Goal: Find specific page/section: Find specific page/section

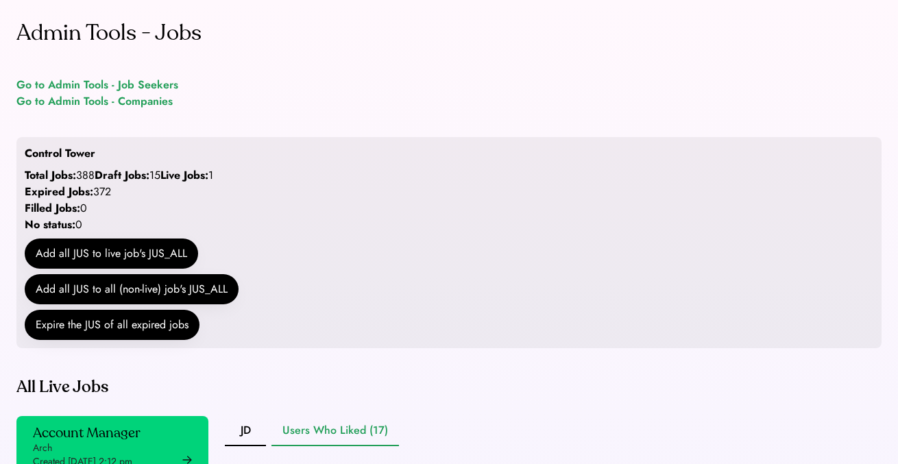
scroll to position [448, 0]
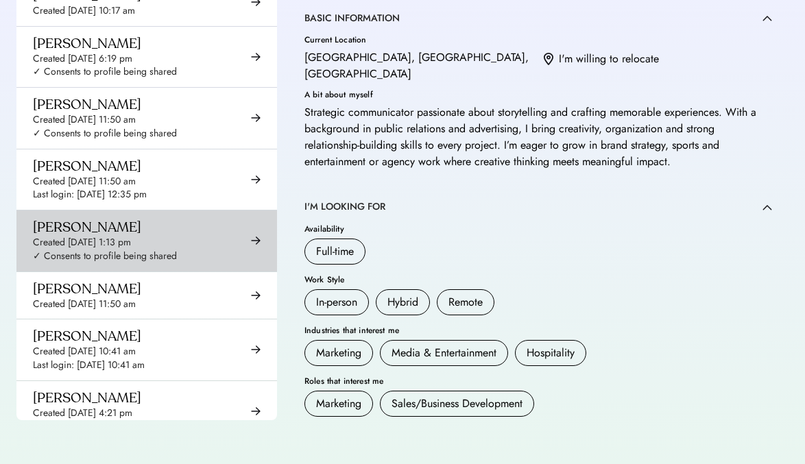
scroll to position [5442, 0]
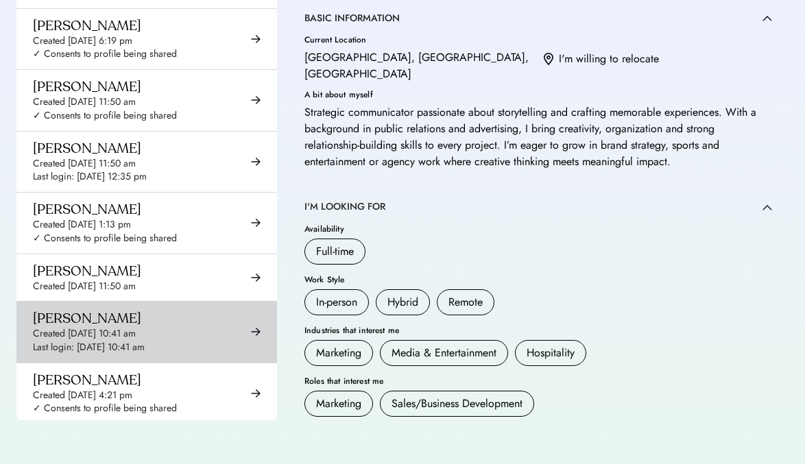
click at [136, 310] on div "[PERSON_NAME] Created [DATE] 10:41 am Last login: [DATE] 10:41 am" at bounding box center [89, 332] width 112 height 44
